Goal: Information Seeking & Learning: Learn about a topic

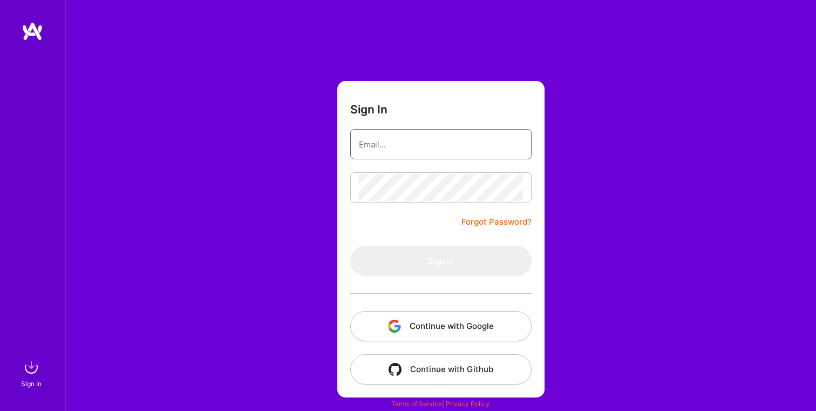
click at [434, 148] on input "email" at bounding box center [441, 145] width 164 height 28
click at [398, 143] on input "email" at bounding box center [441, 145] width 164 height 28
type input "[EMAIL_ADDRESS][DOMAIN_NAME]"
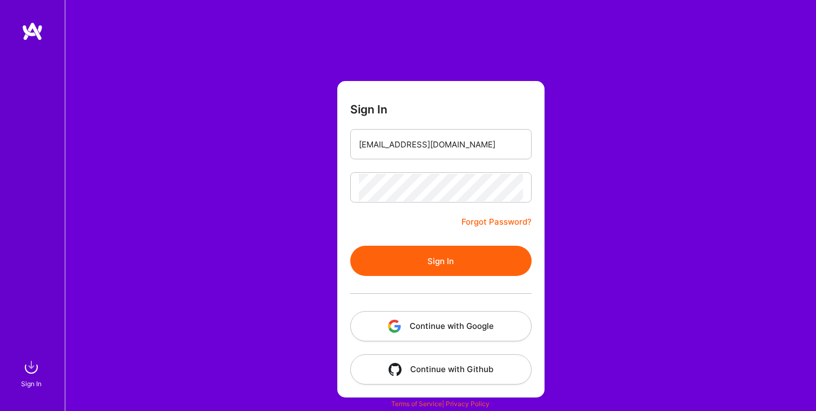
click at [432, 266] on button "Sign In" at bounding box center [440, 261] width 181 height 30
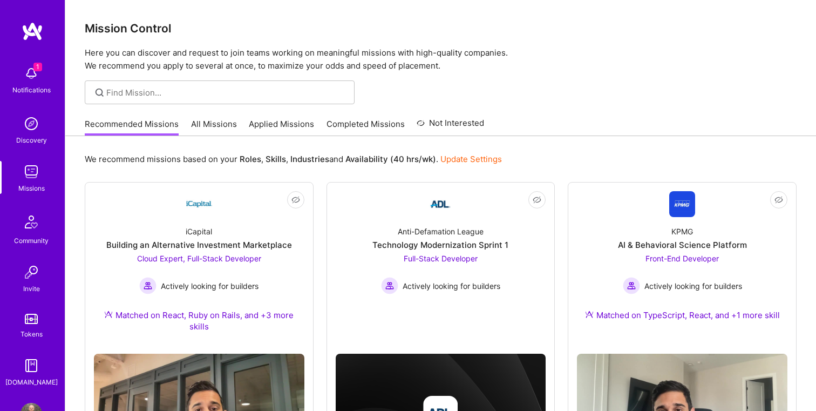
click at [29, 71] on img at bounding box center [32, 74] width 22 height 22
click at [34, 169] on img at bounding box center [32, 172] width 22 height 22
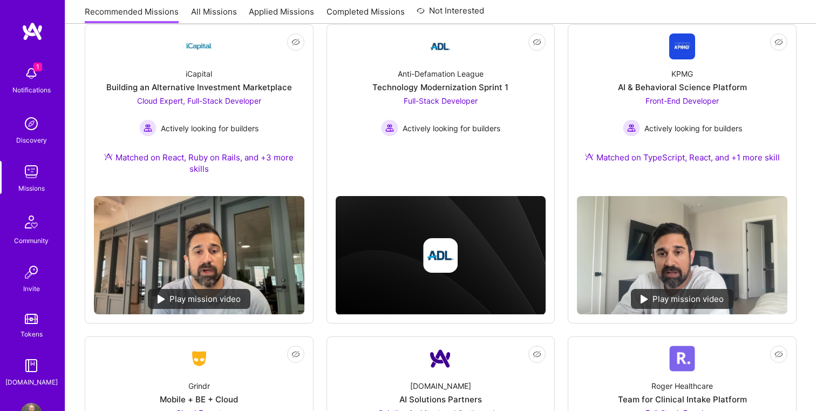
scroll to position [150, 0]
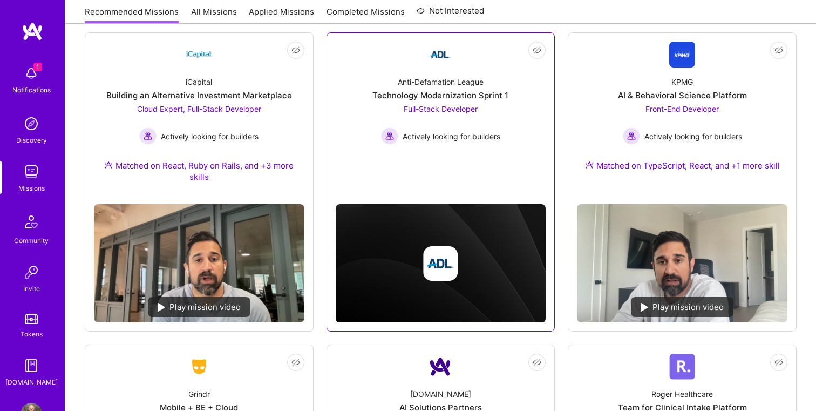
click at [457, 110] on span "Full-Stack Developer" at bounding box center [441, 108] width 74 height 9
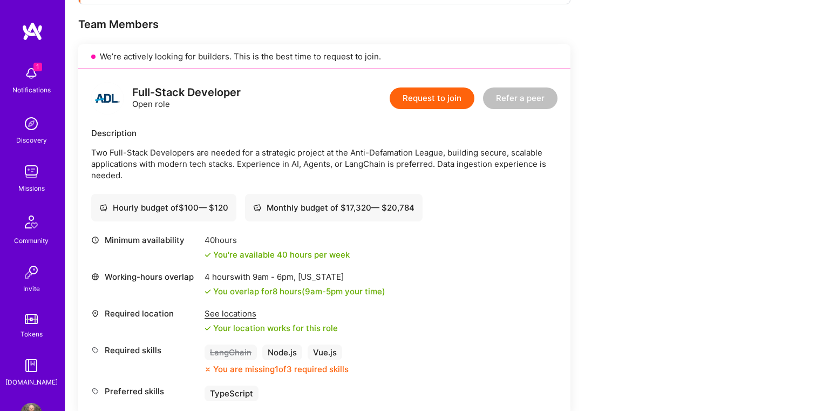
scroll to position [211, 0]
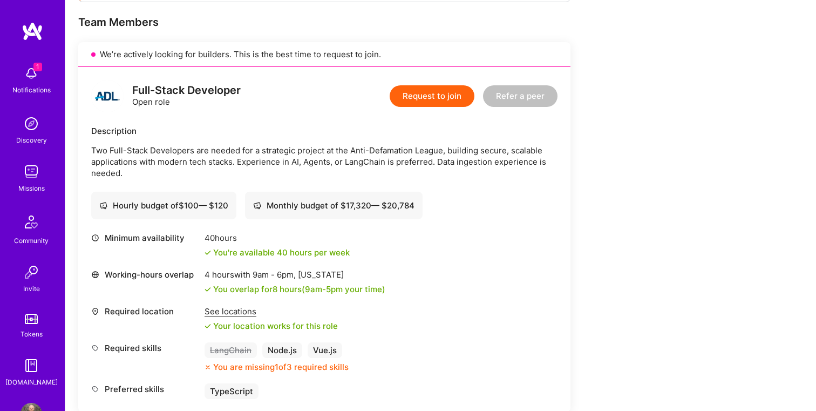
click at [32, 181] on img at bounding box center [32, 172] width 22 height 22
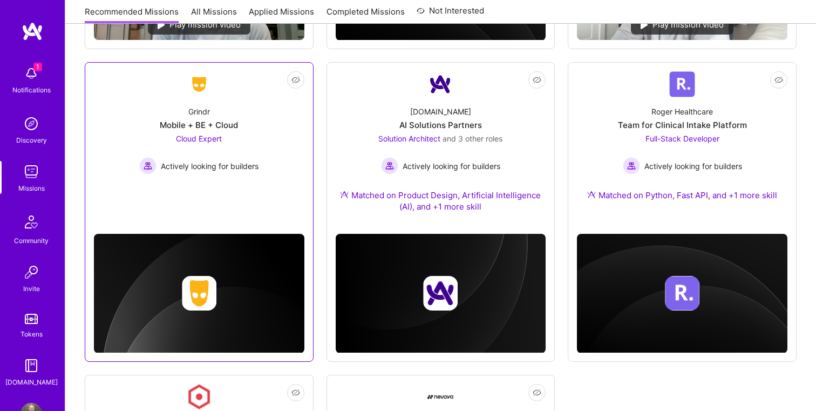
scroll to position [435, 0]
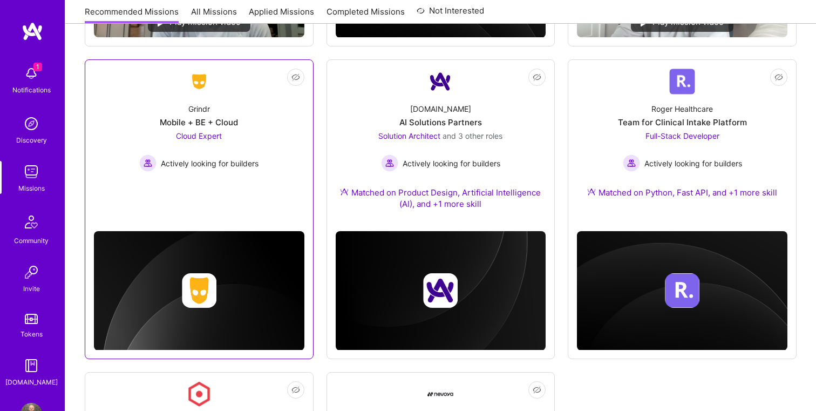
click at [255, 112] on div "Grindr Mobile + BE + Cloud Cloud Expert Actively looking for builders" at bounding box center [199, 132] width 211 height 77
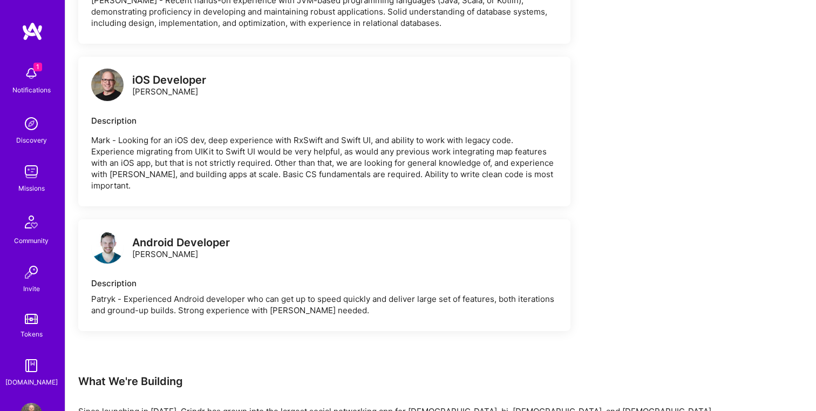
scroll to position [2033, 0]
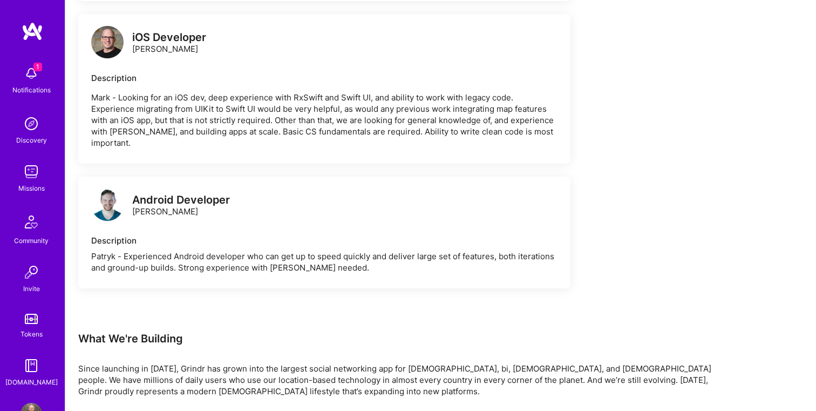
click at [27, 78] on img at bounding box center [32, 74] width 22 height 22
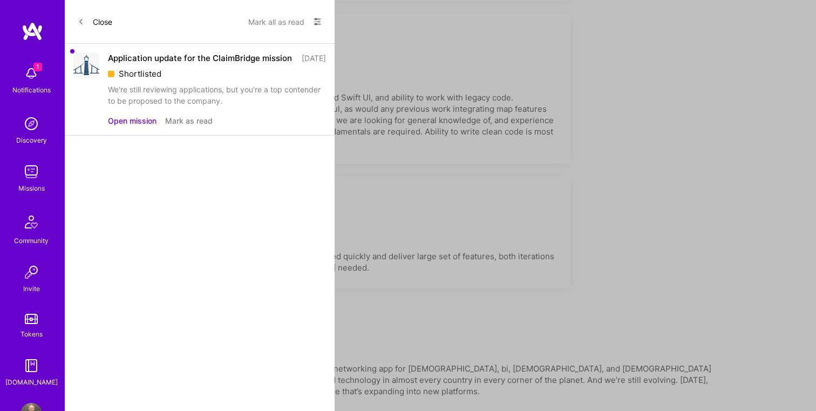
click at [271, 23] on button "Mark all as read" at bounding box center [276, 21] width 56 height 17
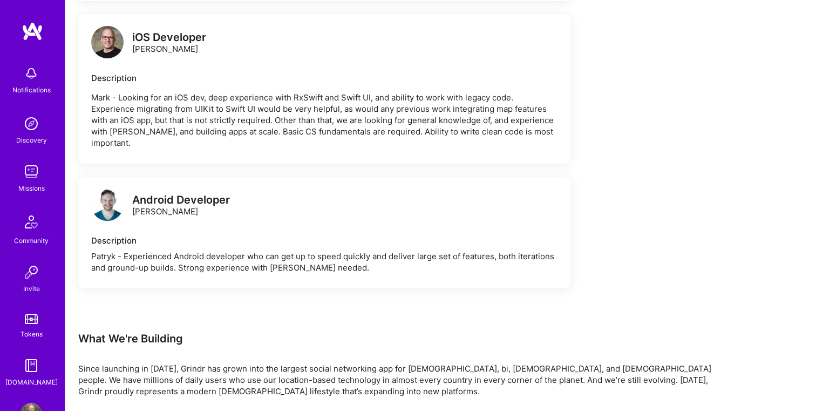
click at [39, 168] on img at bounding box center [32, 172] width 22 height 22
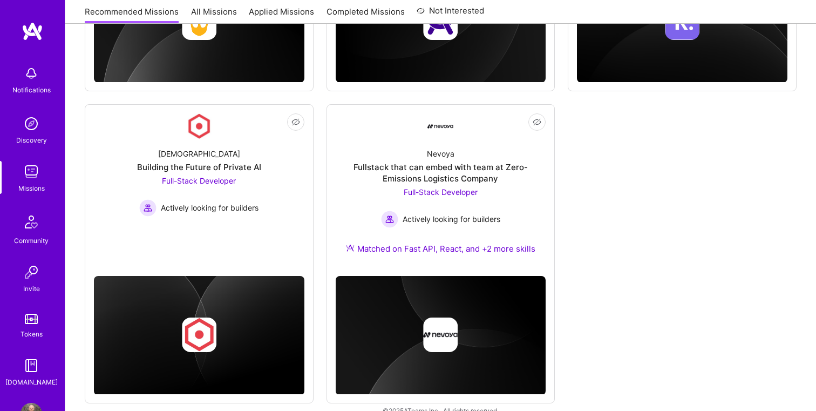
scroll to position [720, 0]
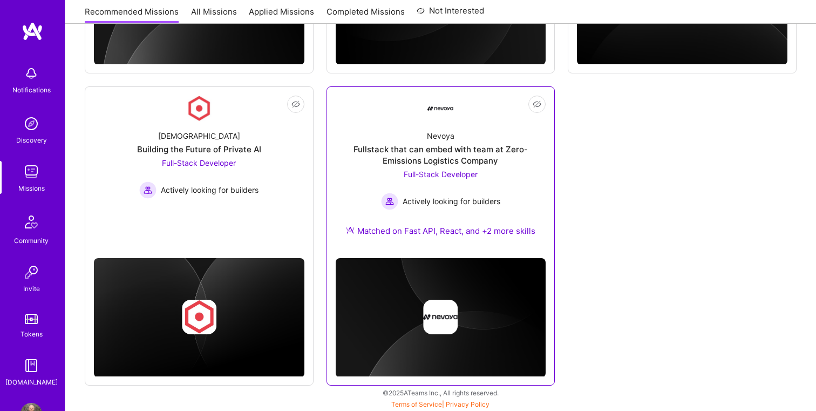
click at [354, 169] on div "Nevoya Fullstack that can embed with team at Zero-Emissions Logistics Company F…" at bounding box center [441, 185] width 211 height 128
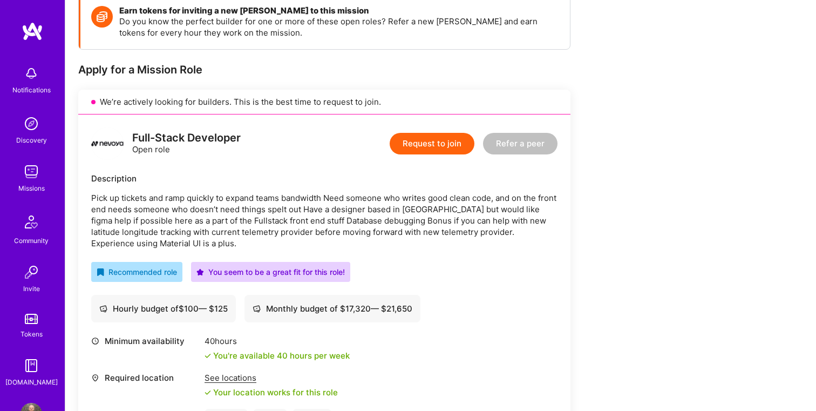
scroll to position [158, 0]
